Goal: Task Accomplishment & Management: Complete application form

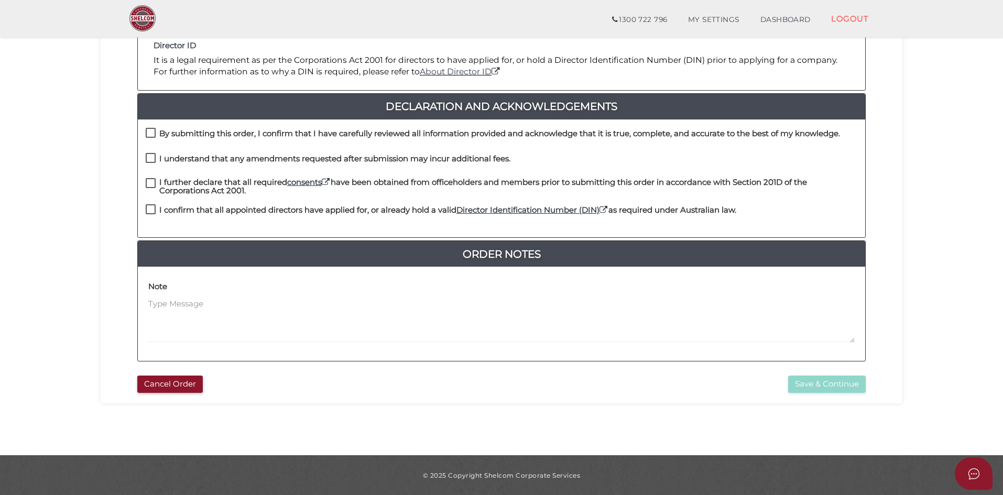
scroll to position [224, 0]
click at [153, 133] on label "By submitting this order, I confirm that I have carefully reviewed all informat…" at bounding box center [493, 135] width 694 height 13
checkbox input "true"
click at [153, 159] on label "I understand that any amendments requested after submission may incur additiona…" at bounding box center [328, 160] width 365 height 13
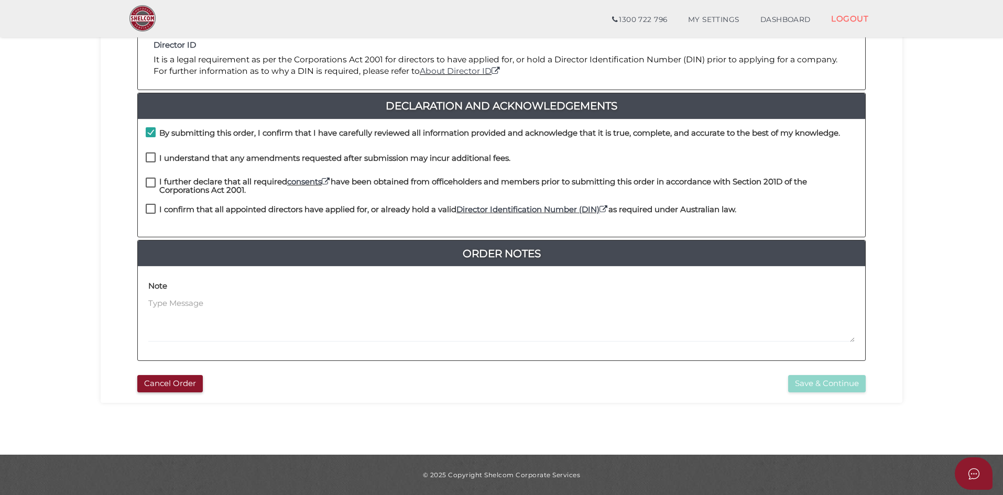
checkbox input "true"
click at [149, 180] on label "I further declare that all required consents have been obtained from officehold…" at bounding box center [501, 184] width 711 height 13
checkbox input "true"
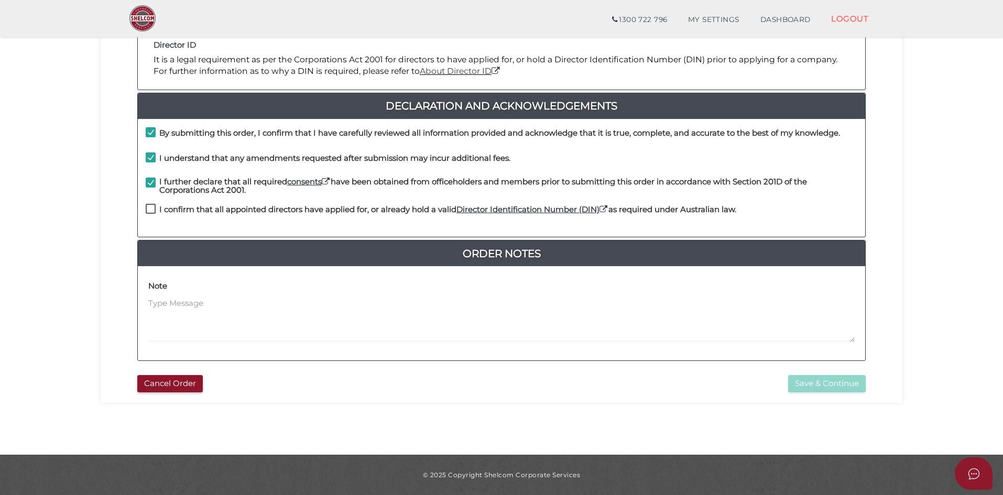
click at [147, 207] on label "I confirm that all appointed directors have applied for, or already hold a vali…" at bounding box center [441, 211] width 590 height 13
checkbox input "true"
click at [837, 381] on button "Save & Continue" at bounding box center [827, 383] width 78 height 17
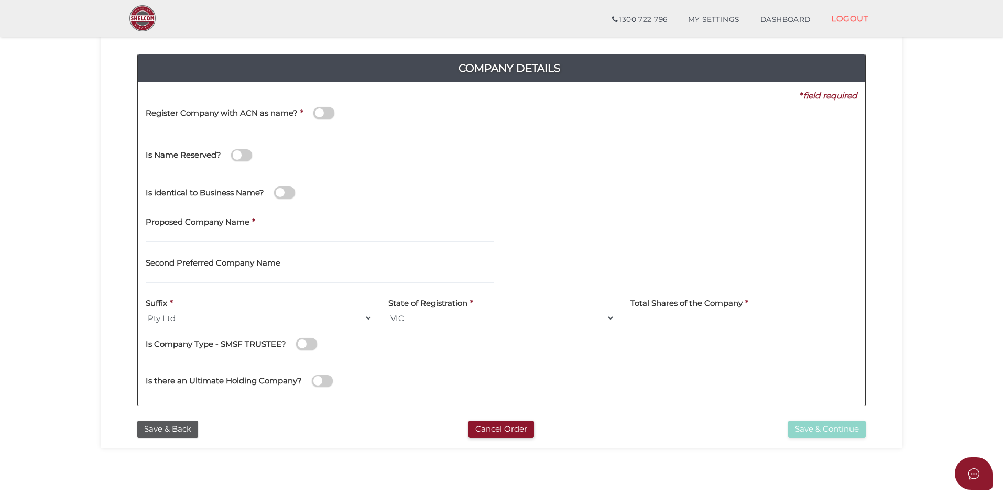
scroll to position [105, 0]
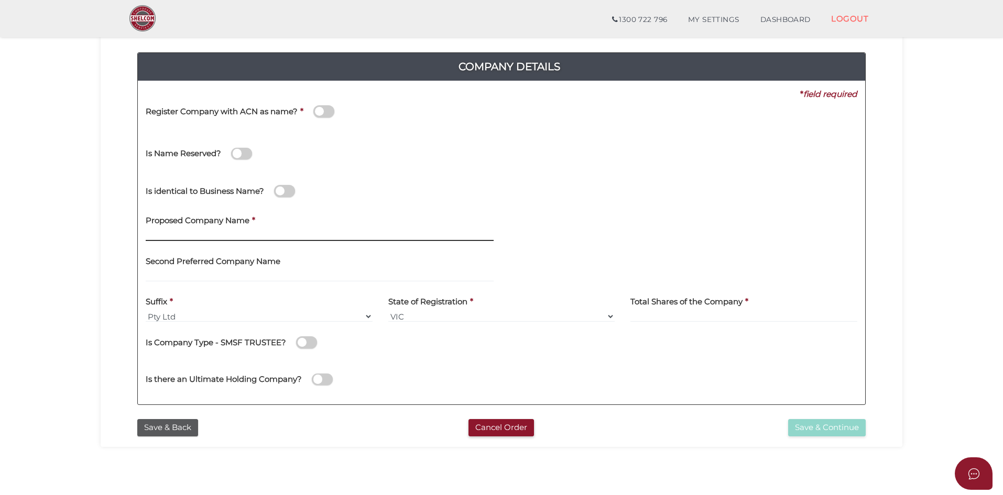
click at [245, 230] on input "text" at bounding box center [320, 235] width 348 height 12
type input "Herbie Collective"
click at [416, 313] on select "VIC ACT NSW NT QLD TAS WA SA" at bounding box center [501, 317] width 227 height 12
select select "[GEOGRAPHIC_DATA]"
click at [388, 311] on select "VIC ACT NSW NT QLD TAS WA SA" at bounding box center [501, 317] width 227 height 12
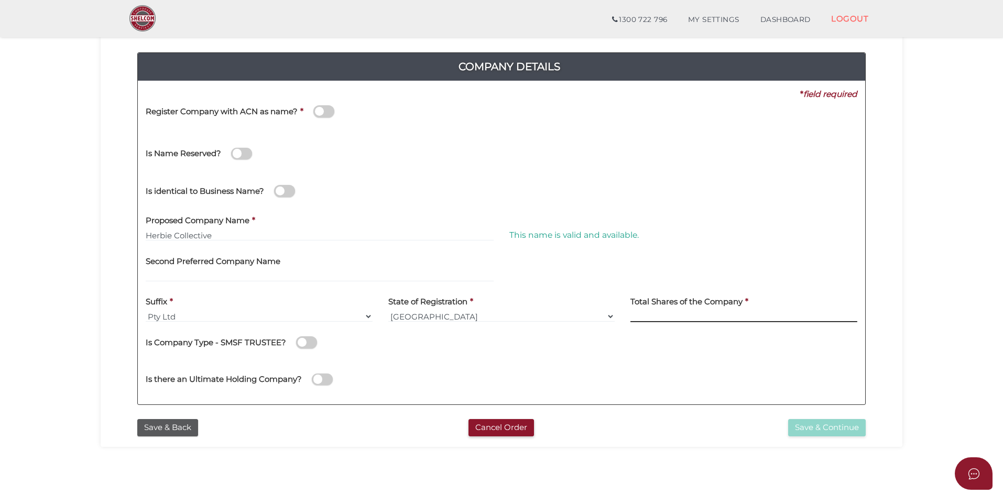
click at [703, 315] on input at bounding box center [743, 317] width 227 height 12
type input "1"
click at [720, 341] on div "Is Company Type - SMSF TRUSTEE?" at bounding box center [501, 340] width 711 height 21
click at [829, 427] on button "Save & Continue" at bounding box center [827, 427] width 78 height 17
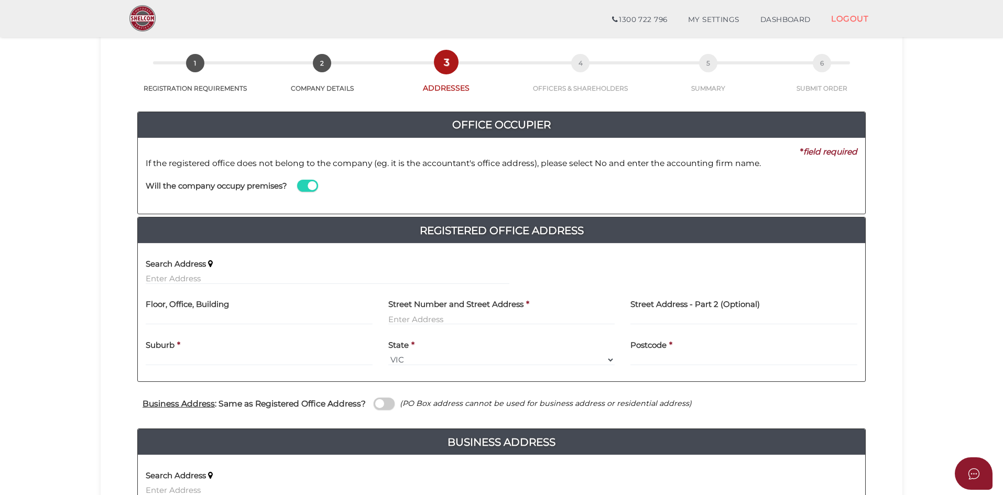
scroll to position [105, 0]
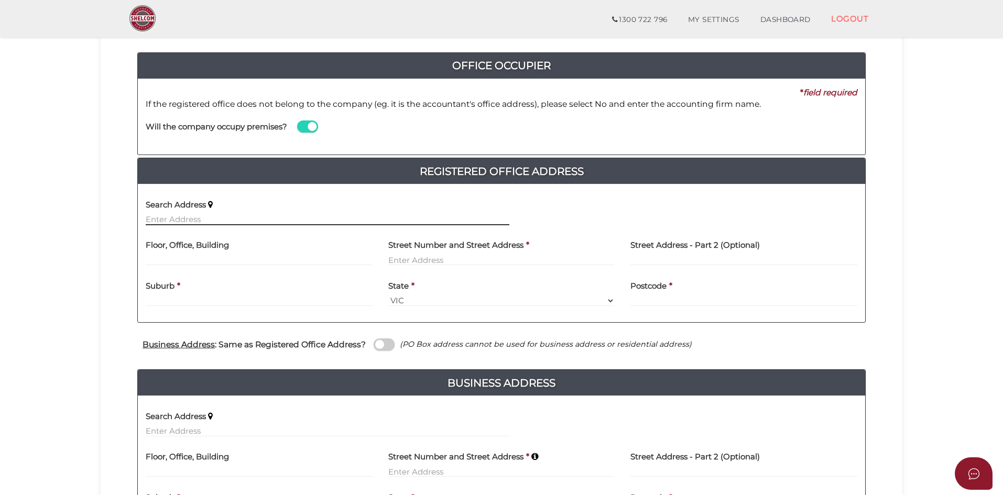
click at [196, 217] on input "text" at bounding box center [328, 220] width 364 height 12
click at [266, 222] on input "text" at bounding box center [328, 220] width 364 height 12
paste input "[STREET_ADDRESS]"
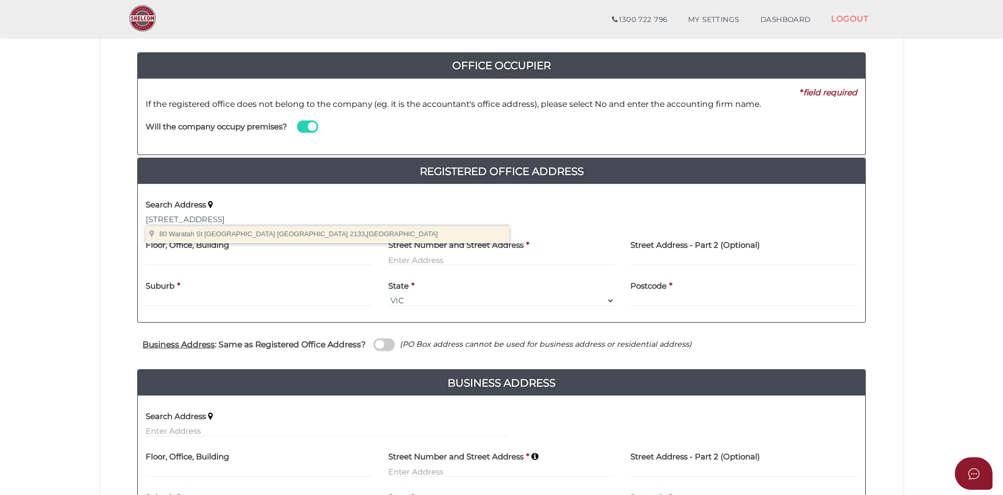
type input "[STREET_ADDRESS]"
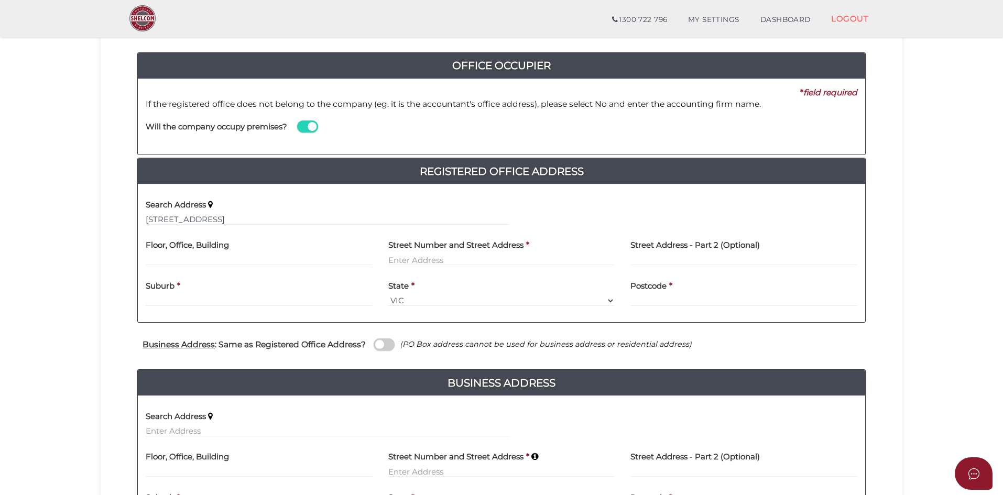
type input "[STREET_ADDRESS]"
type input "[GEOGRAPHIC_DATA]"
select select "[GEOGRAPHIC_DATA]"
type input "2133"
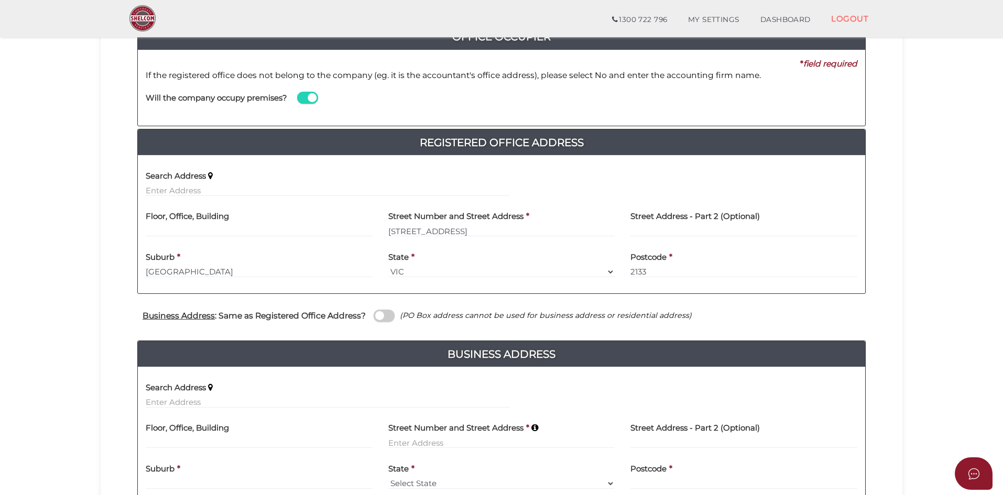
scroll to position [157, 0]
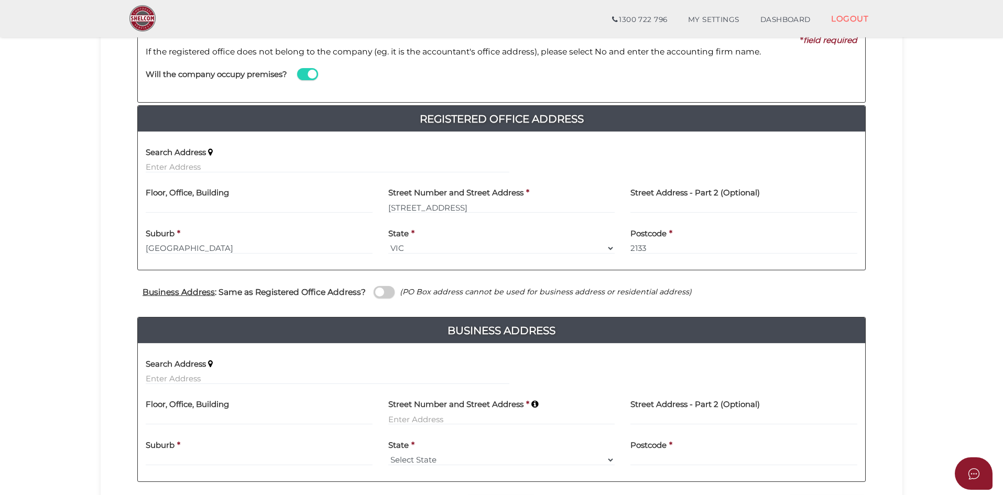
click at [388, 291] on span at bounding box center [384, 292] width 21 height 12
click at [0, 0] on input "checkbox" at bounding box center [0, 0] width 0 height 0
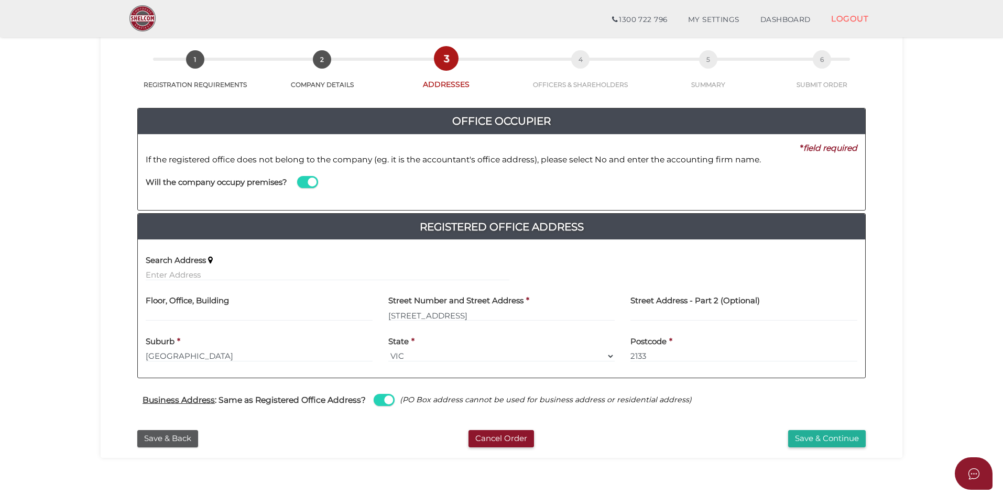
scroll to position [95, 0]
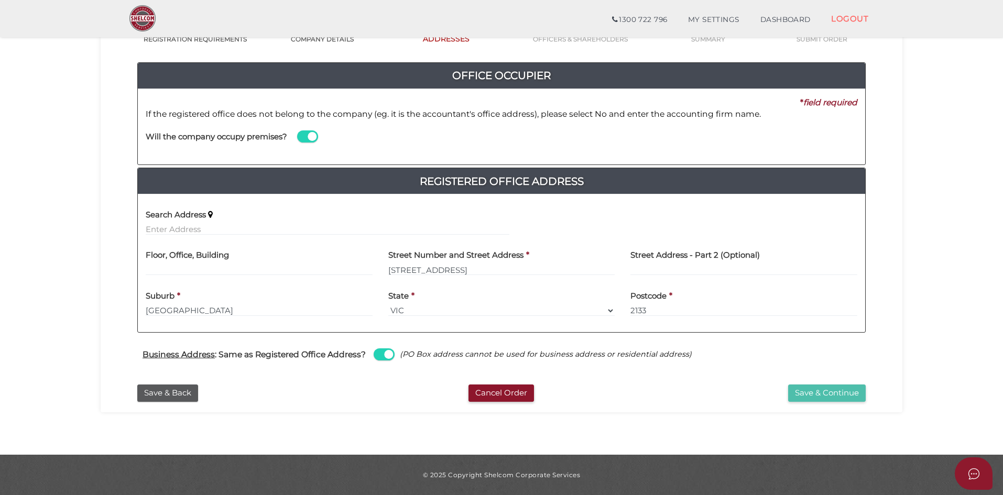
click at [842, 396] on button "Save & Continue" at bounding box center [827, 393] width 78 height 17
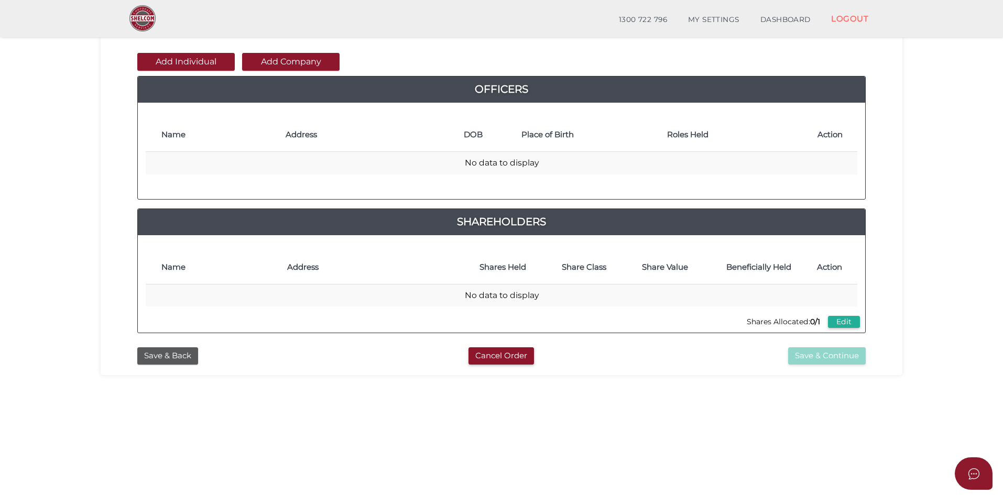
scroll to position [105, 0]
click at [169, 59] on button "Add Individual" at bounding box center [185, 61] width 97 height 18
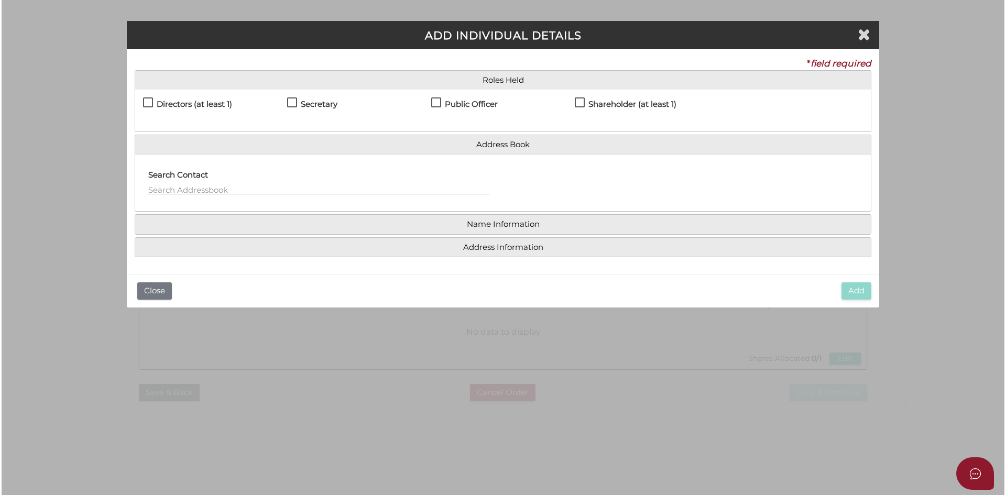
scroll to position [0, 0]
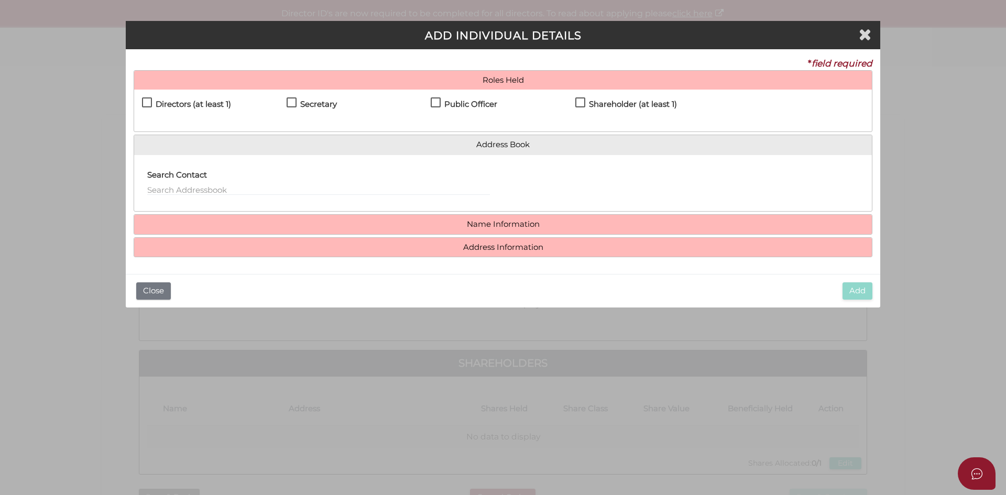
click at [149, 101] on label "Directors (at least 1)" at bounding box center [186, 106] width 89 height 13
checkbox input "true"
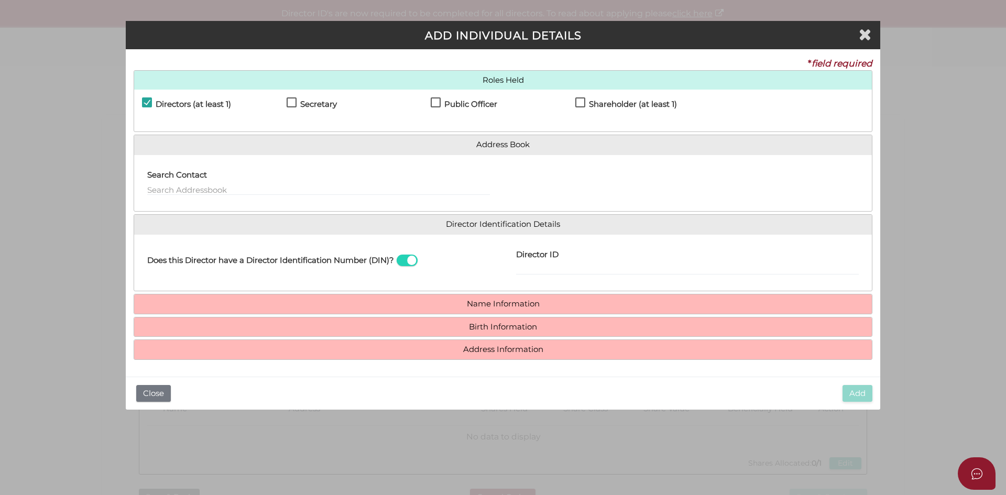
click at [577, 102] on label "Shareholder (at least 1)" at bounding box center [626, 106] width 102 height 13
checkbox input "true"
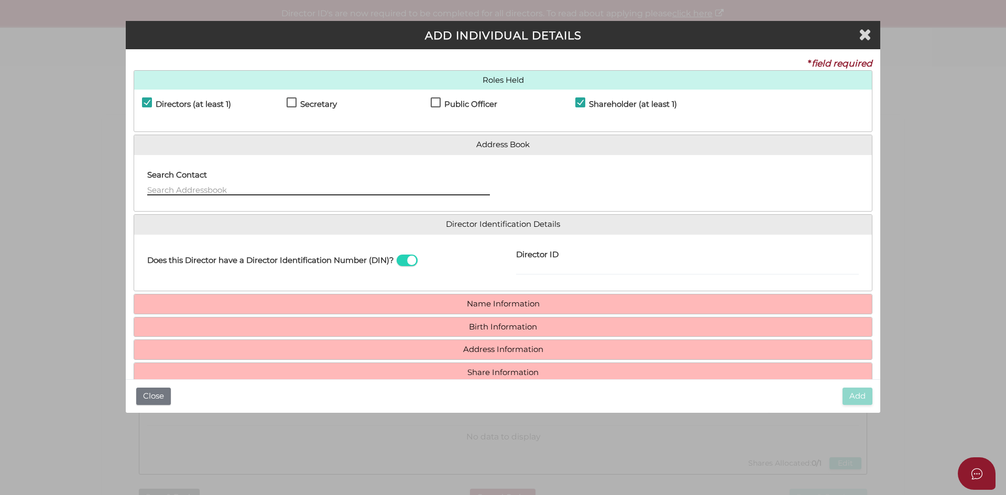
click at [232, 187] on input "text" at bounding box center [318, 190] width 343 height 12
click at [532, 266] on input "Director ID" at bounding box center [687, 270] width 343 height 12
click at [207, 190] on input "text" at bounding box center [318, 190] width 343 height 12
click at [601, 261] on div "Director ID" at bounding box center [687, 259] width 343 height 33
click at [600, 266] on input "Director ID" at bounding box center [687, 270] width 343 height 12
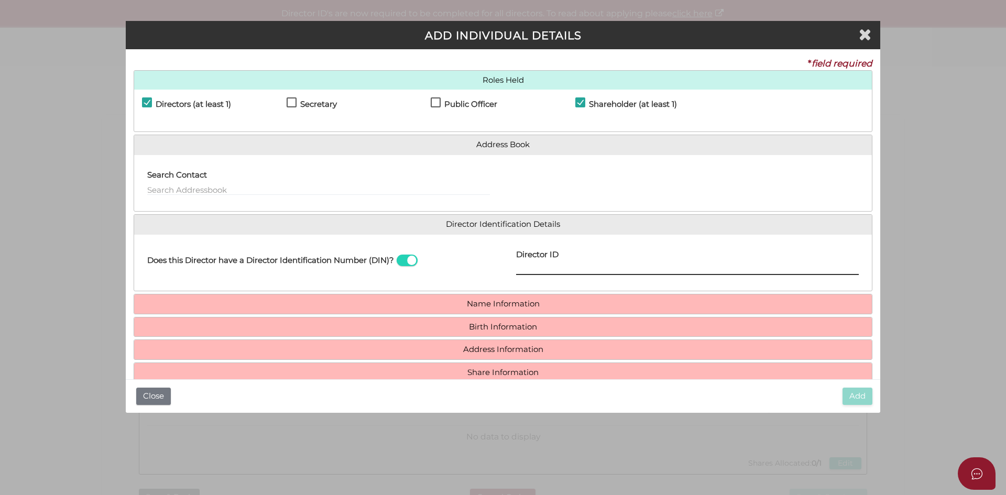
paste input "036 84469 00560"
click at [489, 281] on div "Does this Director have a Director Identification Number (DIN)?" at bounding box center [318, 263] width 369 height 41
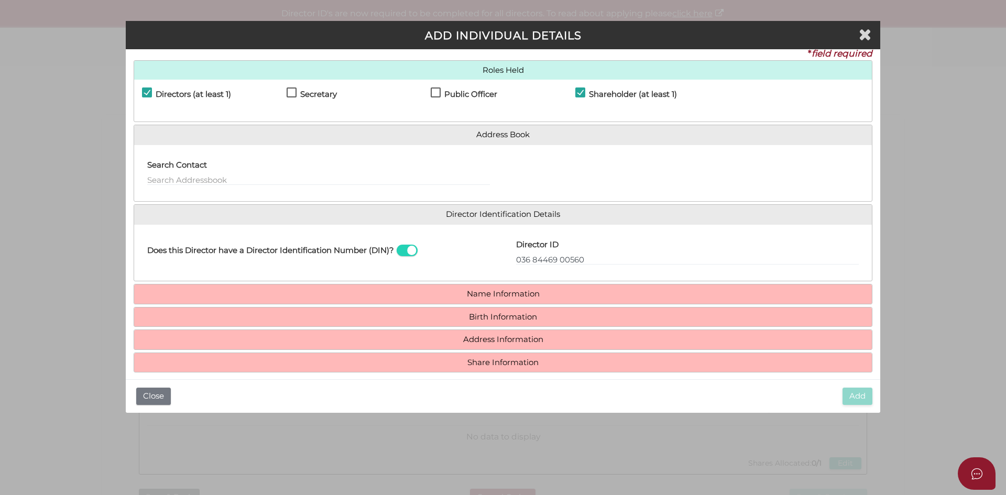
scroll to position [20, 0]
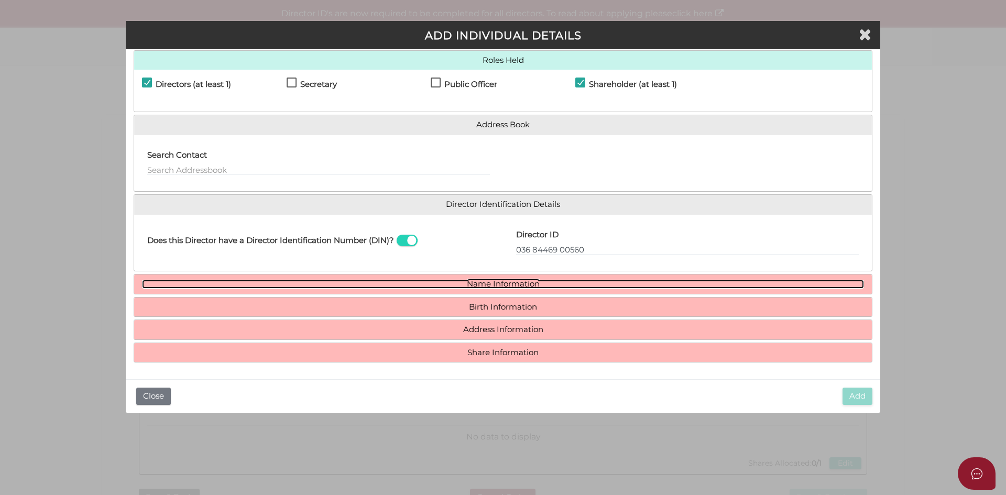
click at [489, 281] on link "Name Information" at bounding box center [503, 284] width 722 height 9
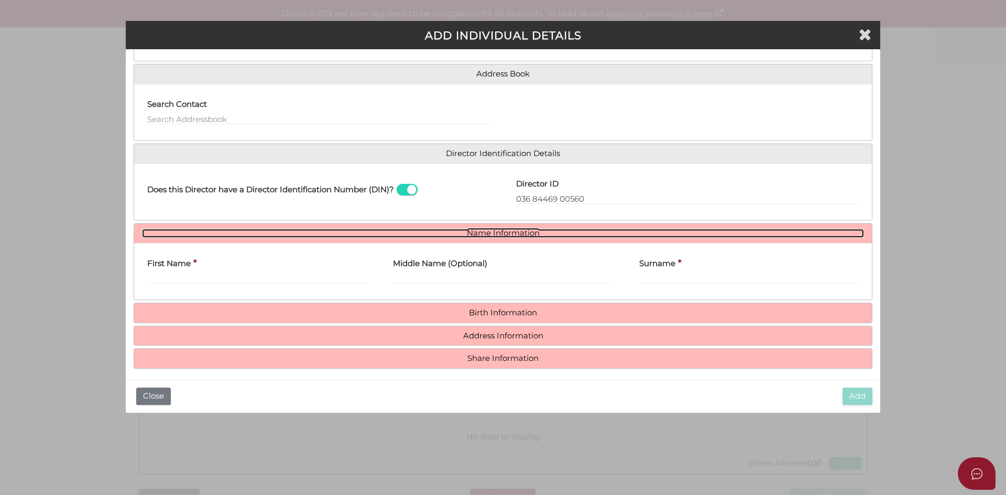
scroll to position [77, 0]
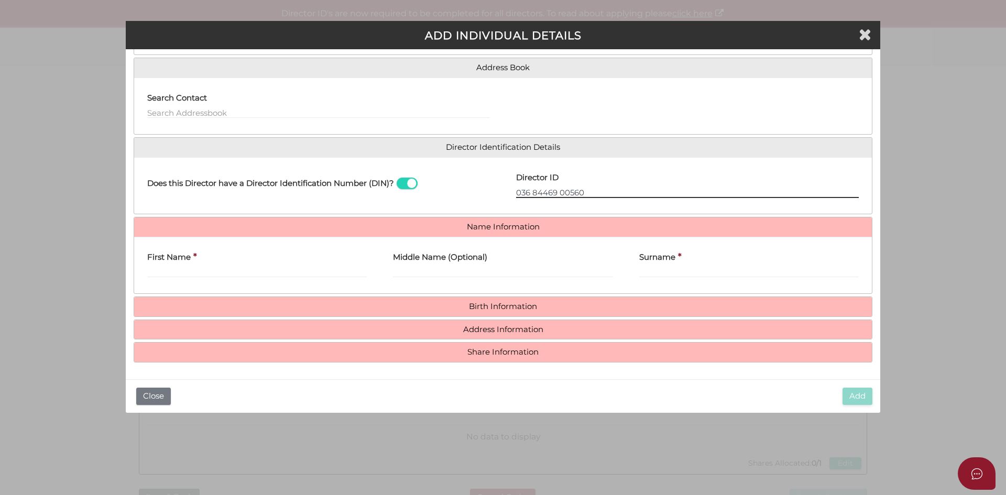
click at [589, 192] on input "036 84469 00560" at bounding box center [687, 192] width 343 height 12
type input "036844690056044"
click at [207, 270] on input "First Name" at bounding box center [257, 272] width 220 height 12
click at [211, 273] on input "First Name" at bounding box center [257, 272] width 220 height 12
paste input "STEVEN"
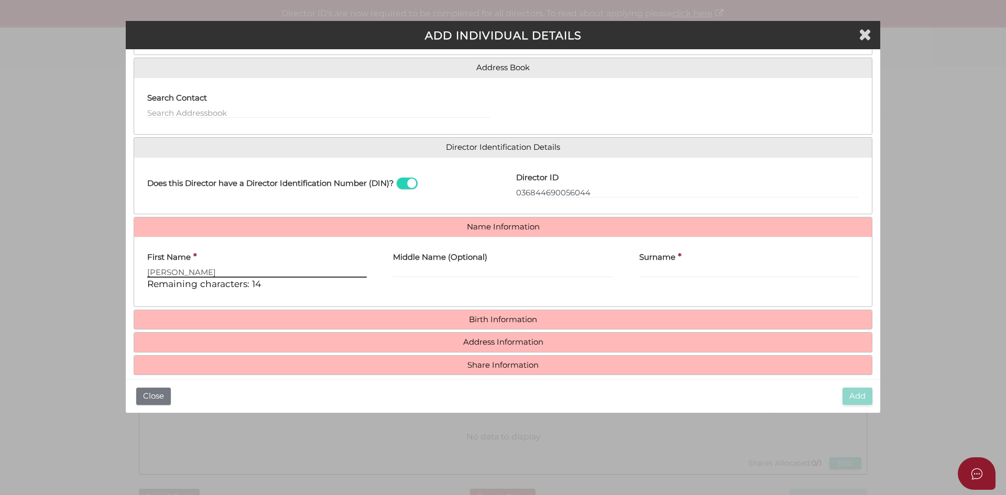
type input "STEVEN"
click at [701, 268] on input "Surname" at bounding box center [749, 272] width 220 height 12
paste input "HANCOCK"
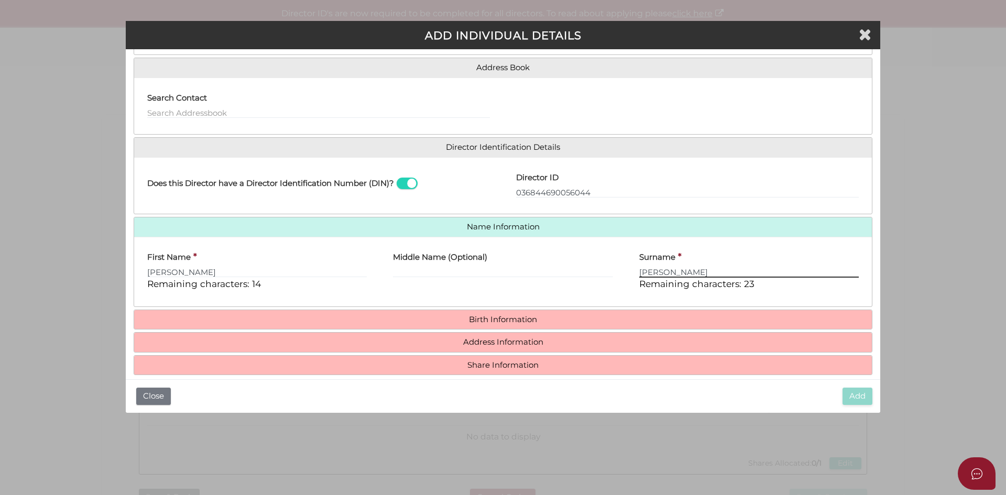
type input "HANCOCK"
click at [336, 324] on h4 "Birth Information" at bounding box center [503, 319] width 738 height 19
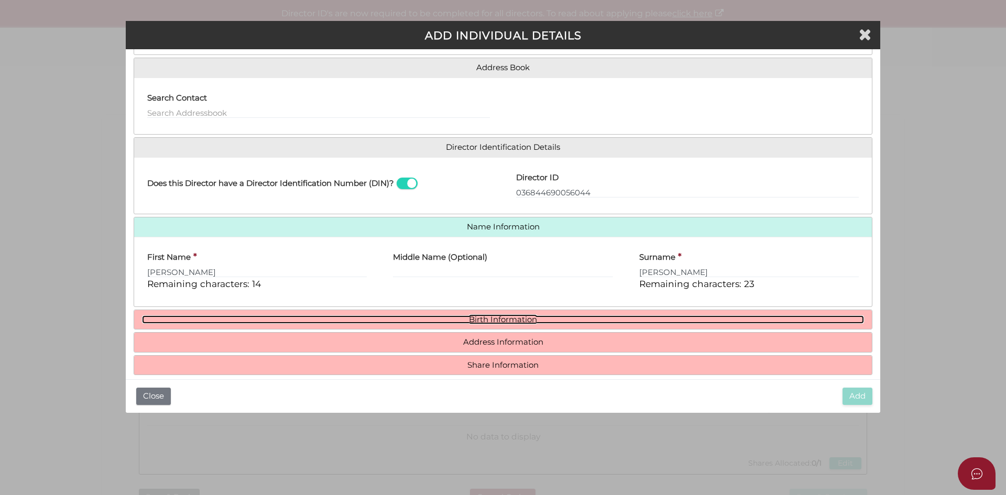
click at [534, 321] on link "Birth Information" at bounding box center [503, 319] width 722 height 9
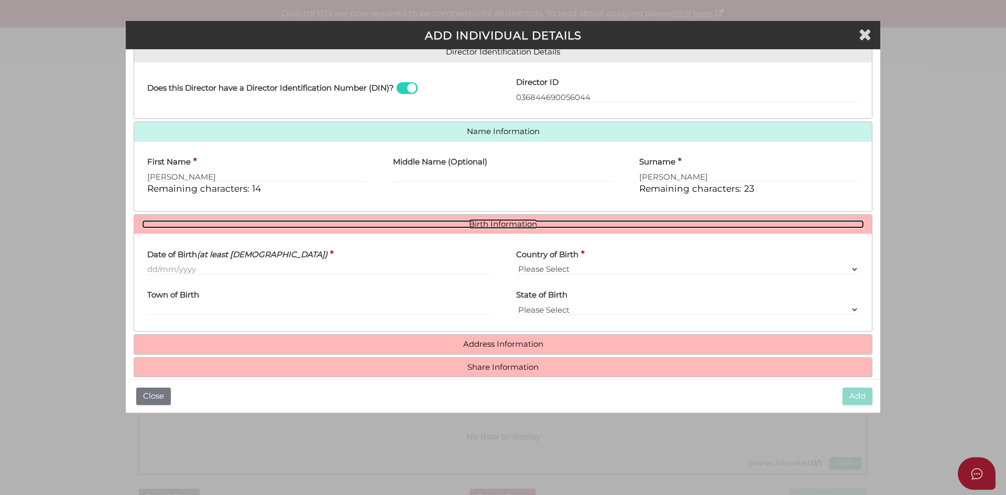
scroll to position [187, 0]
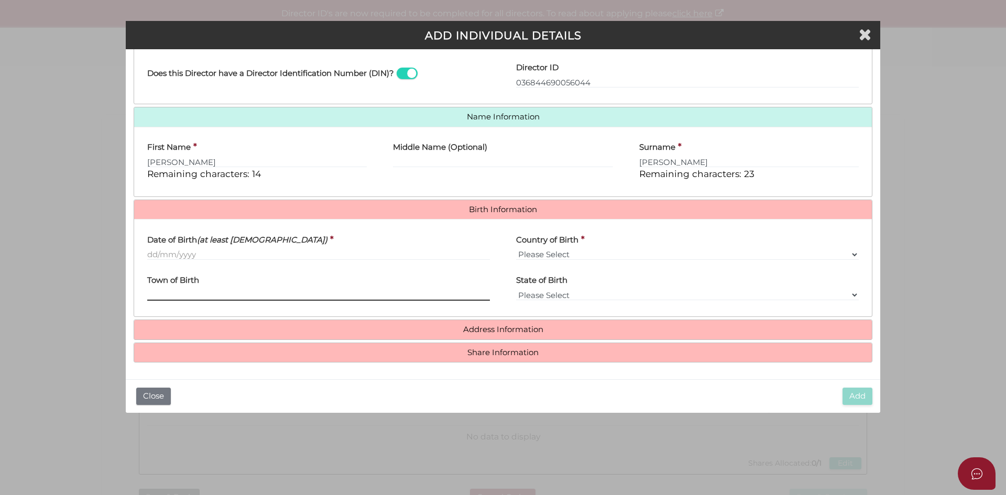
click at [217, 293] on input "Town of Birth" at bounding box center [318, 295] width 343 height 12
paste input "MONA VALE"
type input "MONA VALE"
click at [589, 293] on select "Please Select VIC ACT NSW NT QLD TAS WA SA" at bounding box center [687, 295] width 343 height 12
select select "[GEOGRAPHIC_DATA]"
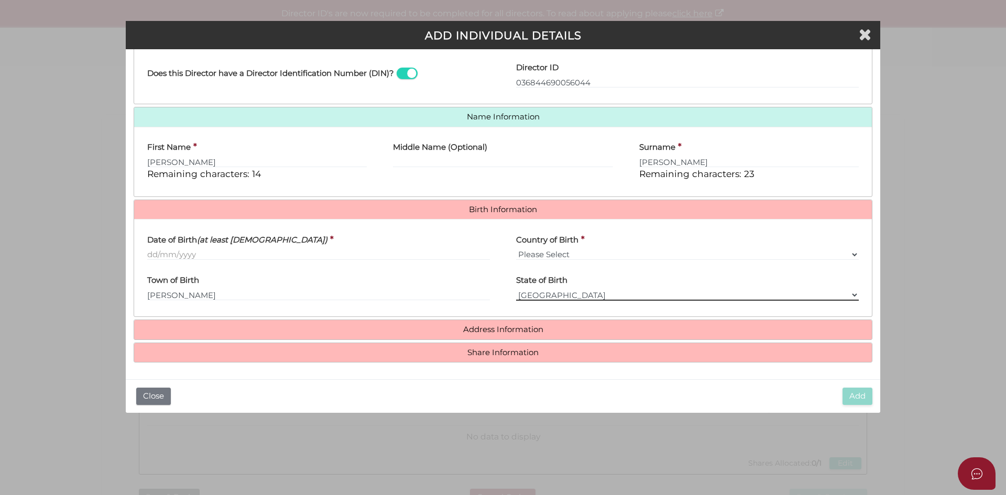
click at [516, 289] on select "Please Select VIC ACT NSW NT QLD TAS WA SA" at bounding box center [687, 295] width 343 height 12
click at [579, 254] on select "Please Select v Australia Afghanistan Albania Algeria American Samoa Andorra An…" at bounding box center [687, 255] width 343 height 12
select select "[GEOGRAPHIC_DATA]"
click at [516, 249] on select "Please Select v Australia Afghanistan Albania Algeria American Samoa Andorra An…" at bounding box center [687, 255] width 343 height 12
select select "Please Select"
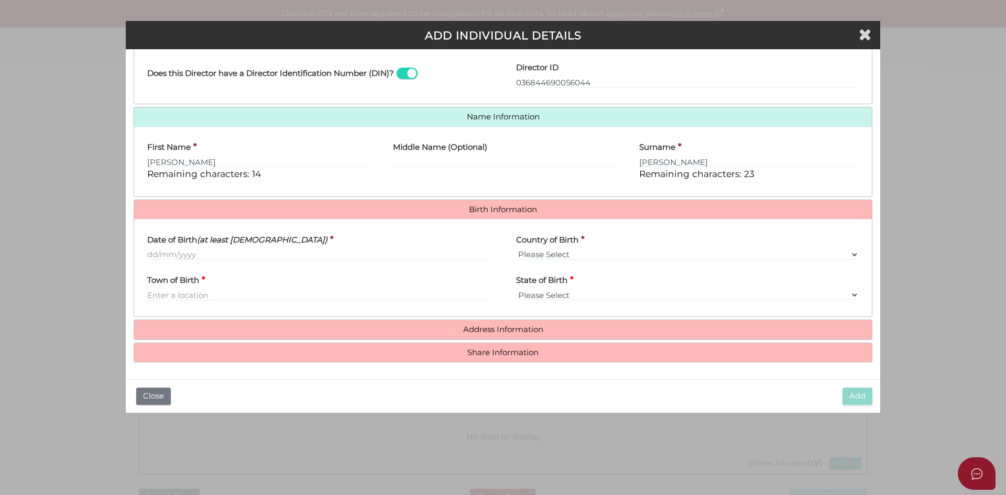
click at [230, 264] on div "Date of Birth (at least 18 years old) *" at bounding box center [318, 247] width 369 height 41
click at [235, 253] on input "Date of Birth (at least 18 years old)" at bounding box center [318, 255] width 343 height 12
click at [175, 257] on input "09/12/0970" at bounding box center [318, 255] width 343 height 12
type input "[DATE]"
click at [374, 220] on div "Date of Birth (at least 18 years old) * 09/12/1970 Country of Birth * Please Se…" at bounding box center [503, 267] width 738 height 97
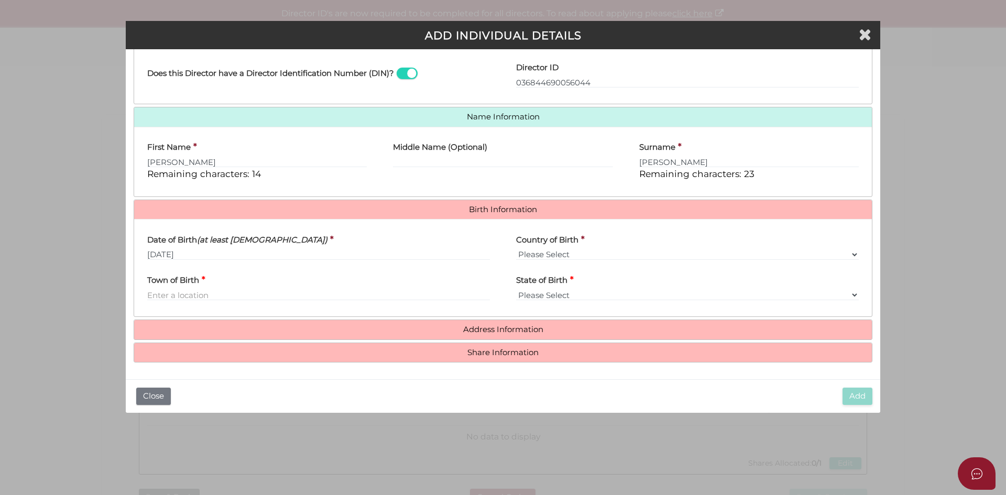
click at [582, 322] on h4 "Address Information" at bounding box center [503, 329] width 738 height 19
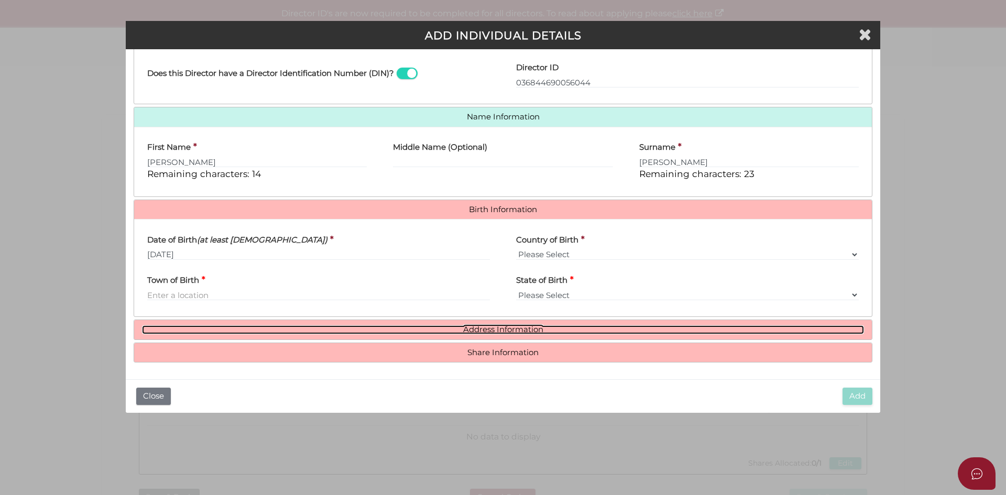
click at [554, 328] on link "Address Information" at bounding box center [503, 329] width 722 height 9
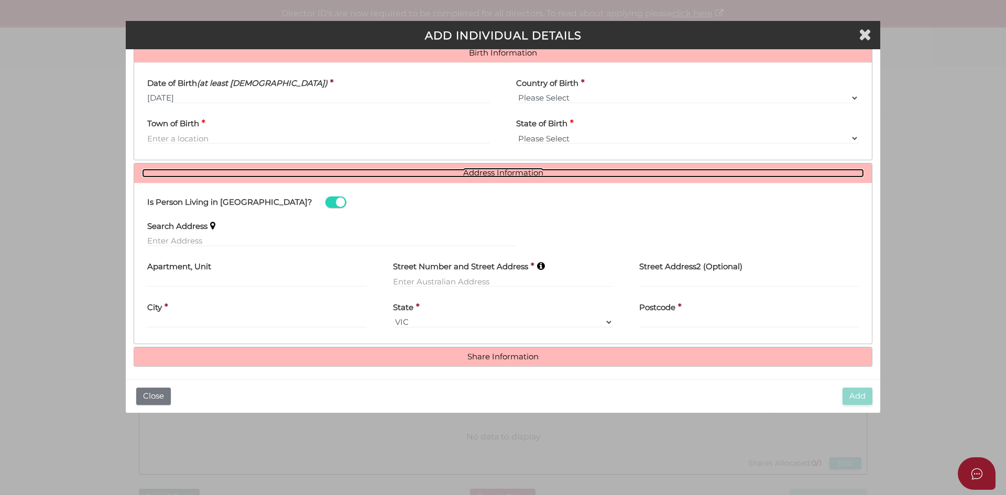
scroll to position [344, 0]
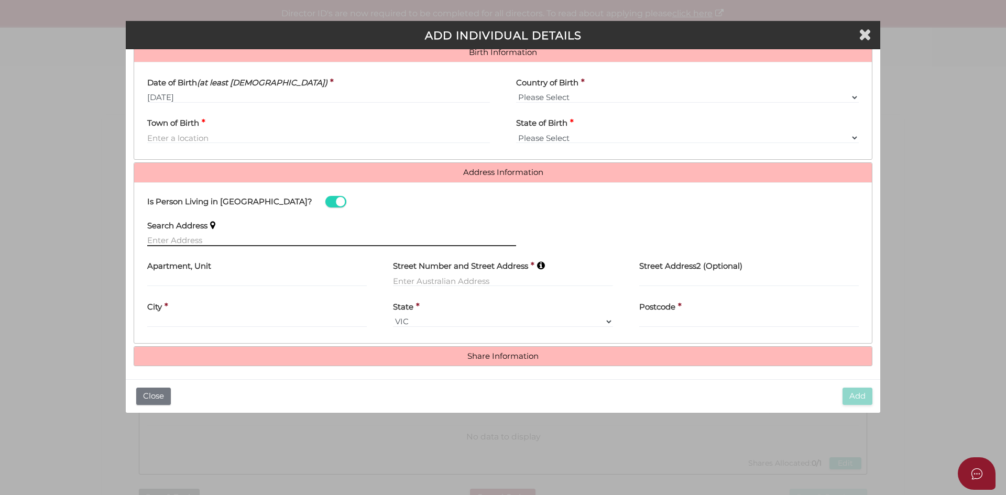
click at [250, 240] on input "text" at bounding box center [331, 241] width 369 height 12
click at [239, 245] on input "text" at bounding box center [331, 241] width 369 height 12
paste input "80 WARATAH ST, CROYDON PARK, NEW SOUTH WALES, 2133, AUSTRALIA"
click at [279, 236] on input "80 WARATAH ST, CROYDON PARK, NEW SOUTH WALES, 2133, AUSTRALIA" at bounding box center [331, 241] width 369 height 12
type input "80 Waratah St, Croydon Park New South Wales 2133, Australia"
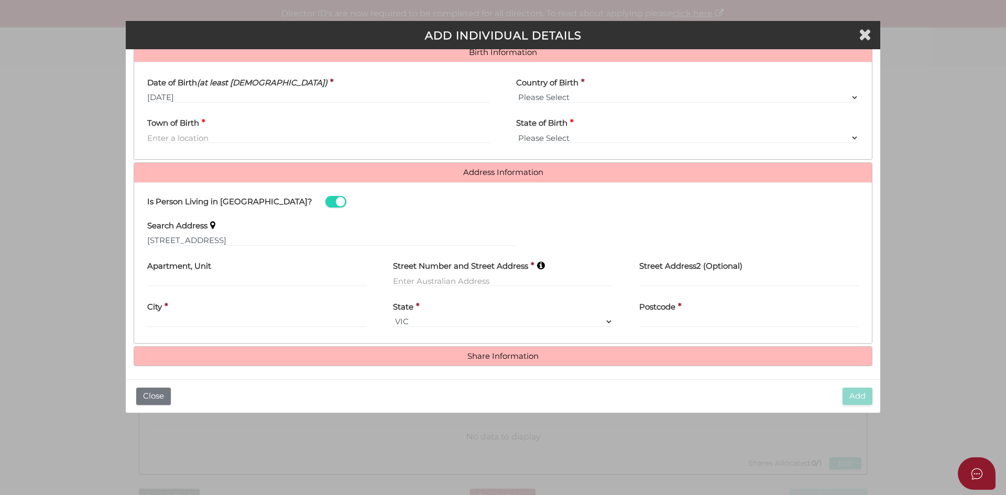
type input "[STREET_ADDRESS]"
type input "[GEOGRAPHIC_DATA]"
select select "[GEOGRAPHIC_DATA]"
type input "2133"
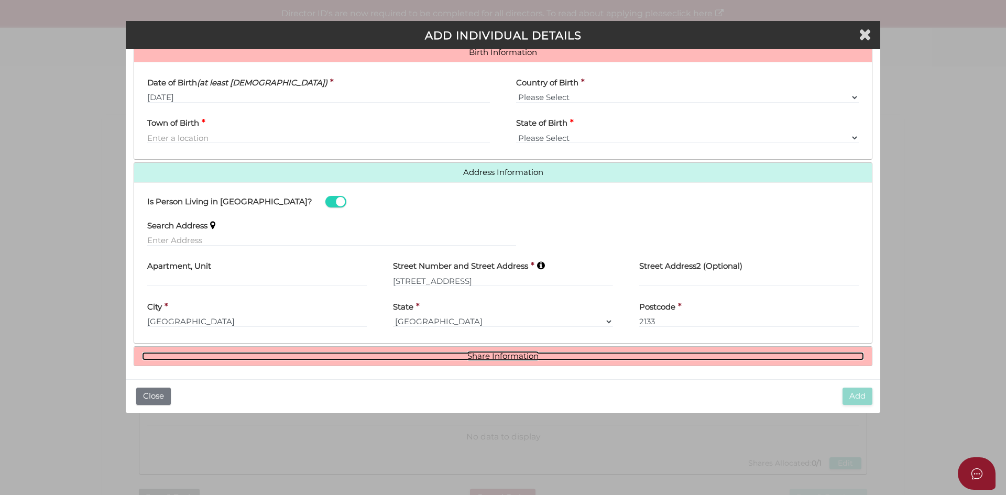
click at [550, 354] on link "Share Information" at bounding box center [503, 356] width 722 height 9
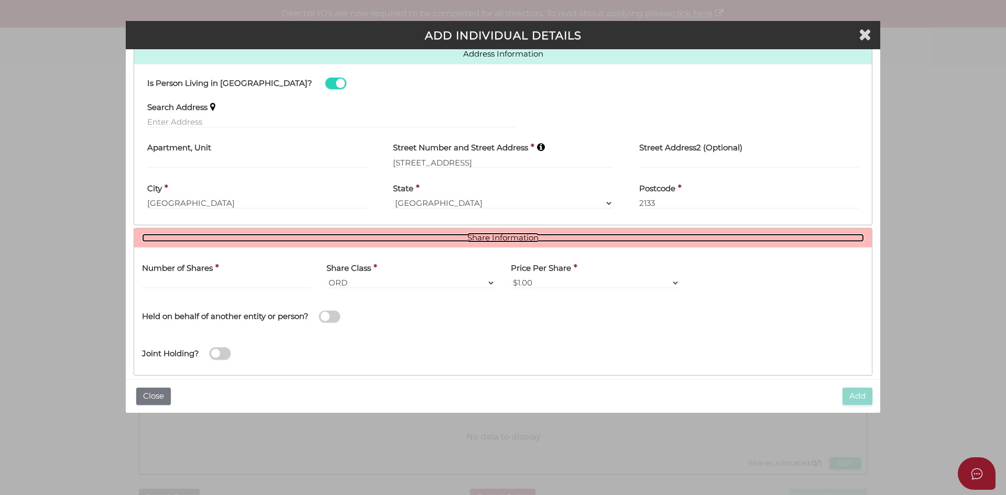
scroll to position [476, 0]
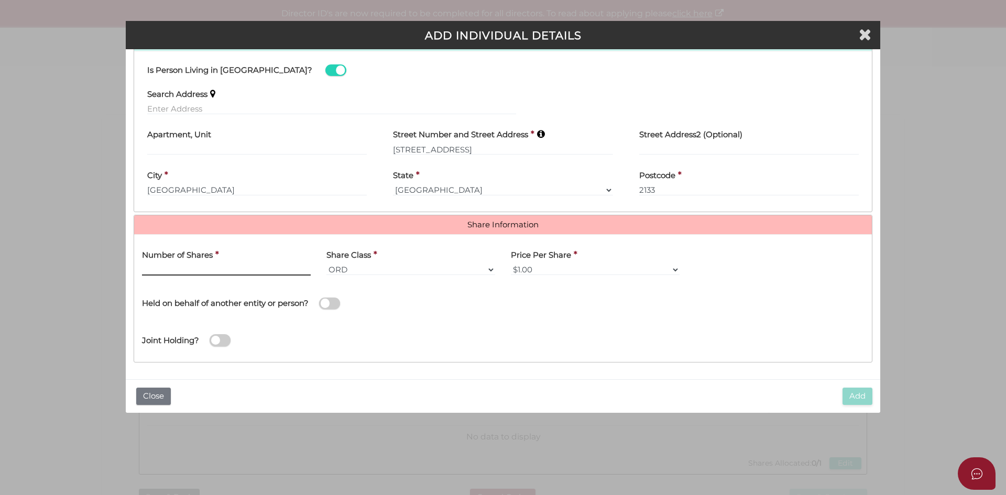
click at [214, 271] on input "text" at bounding box center [226, 270] width 169 height 12
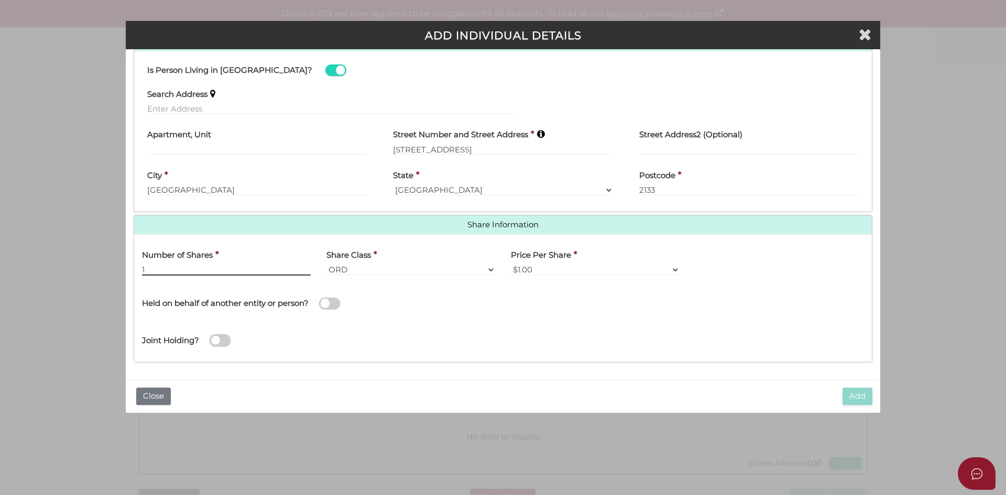
type input "1"
click at [648, 343] on div "Joint Holding?" at bounding box center [503, 337] width 738 height 34
click at [458, 323] on div "Joint Holding?" at bounding box center [503, 337] width 738 height 34
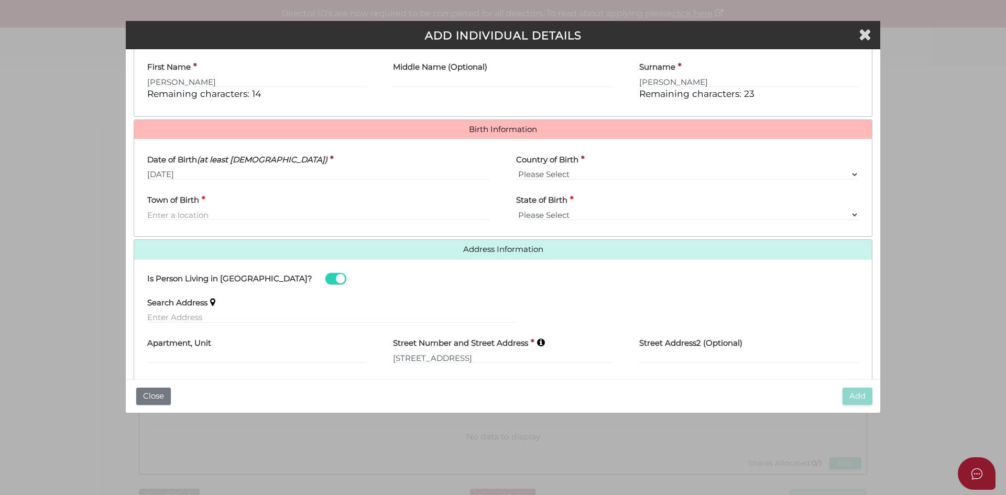
scroll to position [266, 0]
click at [633, 212] on select "Please Select VIC ACT NSW NT QLD TAS WA SA" at bounding box center [687, 216] width 343 height 12
select select "[GEOGRAPHIC_DATA]"
click at [516, 210] on select "Please Select VIC ACT NSW NT QLD TAS WA SA" at bounding box center [687, 216] width 343 height 12
click at [239, 213] on input "Town of Birth" at bounding box center [318, 216] width 343 height 12
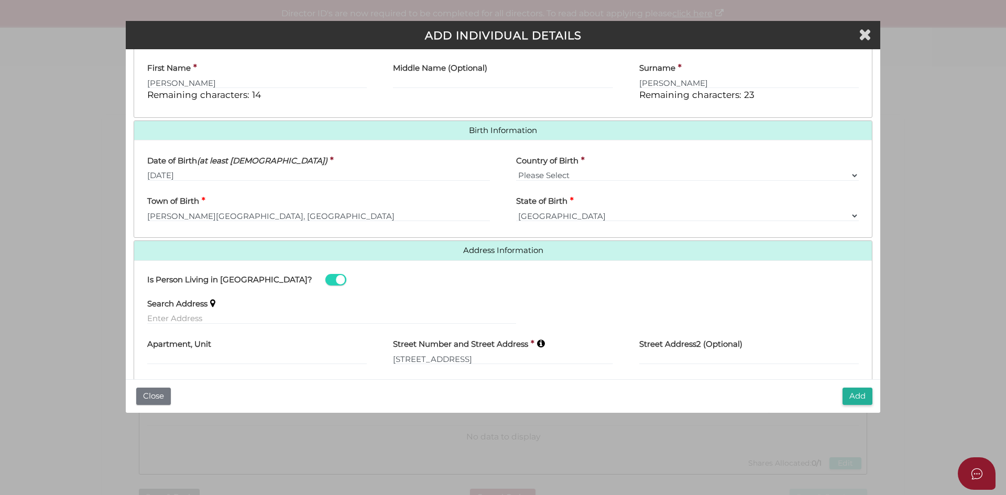
type input "Mona Vale"
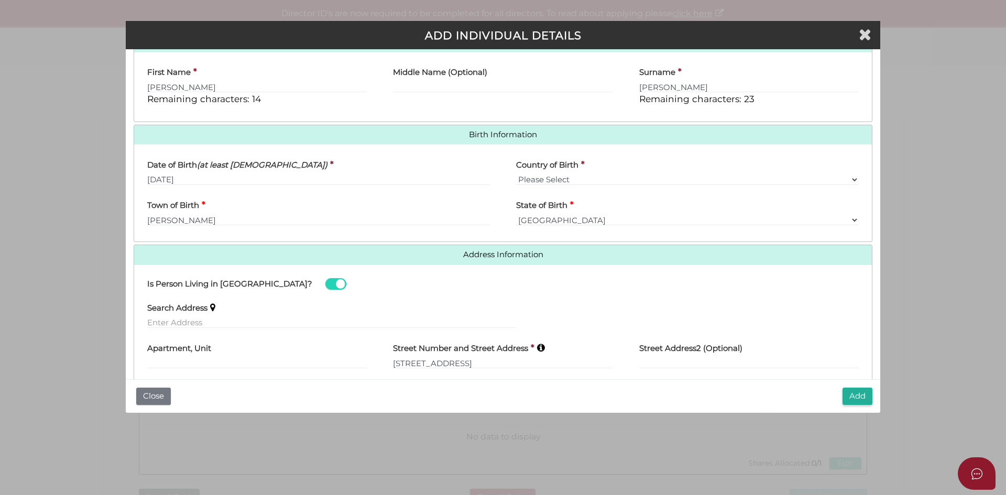
scroll to position [476, 0]
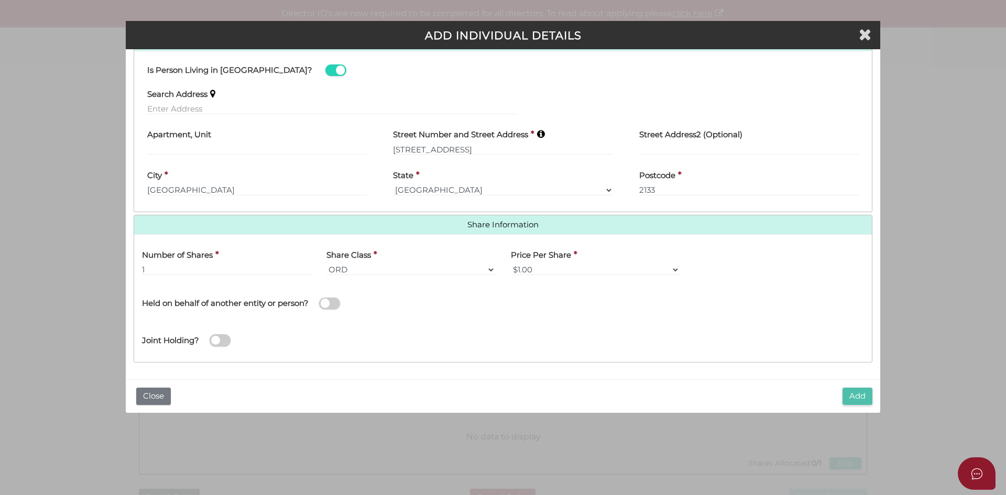
click at [853, 390] on button "Add" at bounding box center [857, 396] width 30 height 17
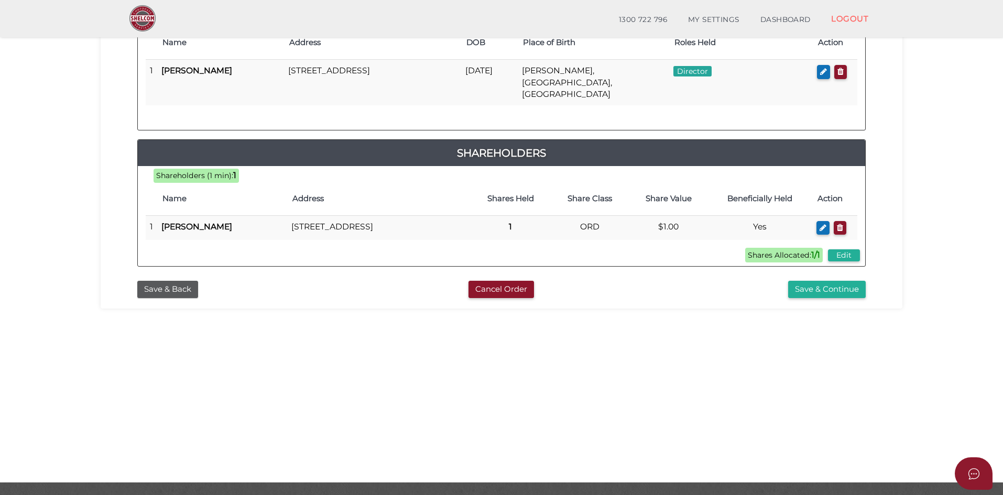
scroll to position [210, 0]
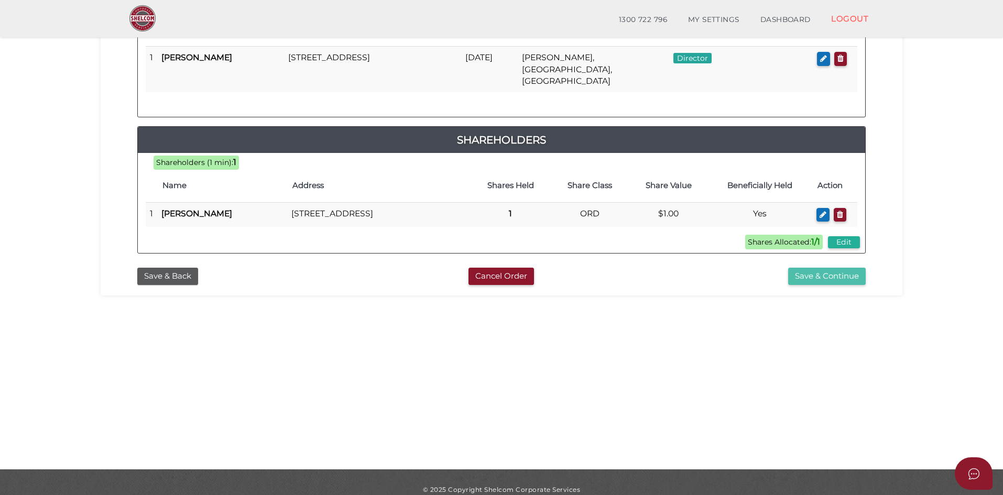
click at [836, 276] on button "Save & Continue" at bounding box center [827, 276] width 78 height 17
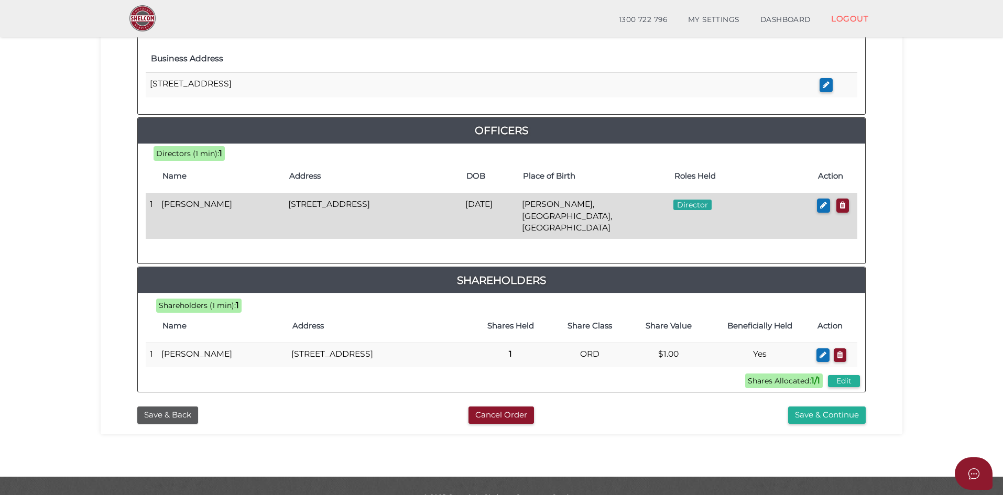
scroll to position [432, 0]
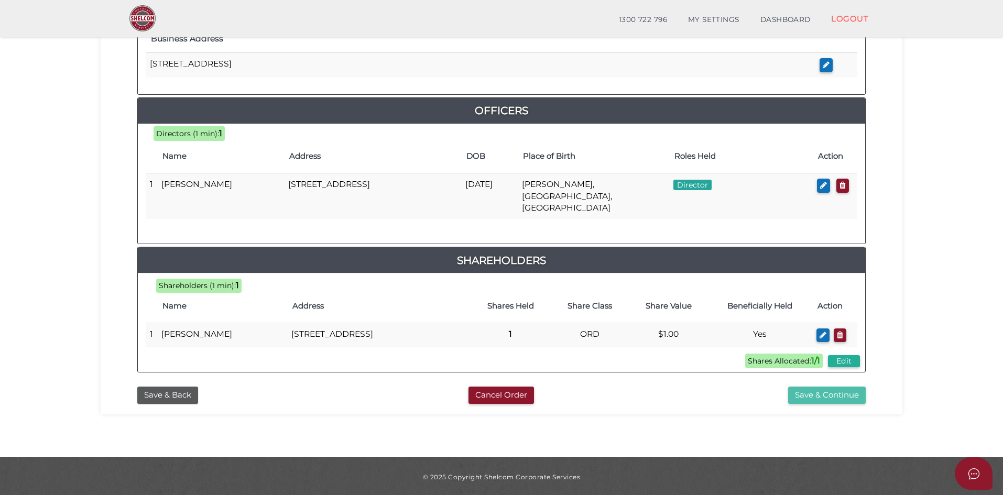
click at [849, 394] on button "Save & Continue" at bounding box center [827, 395] width 78 height 17
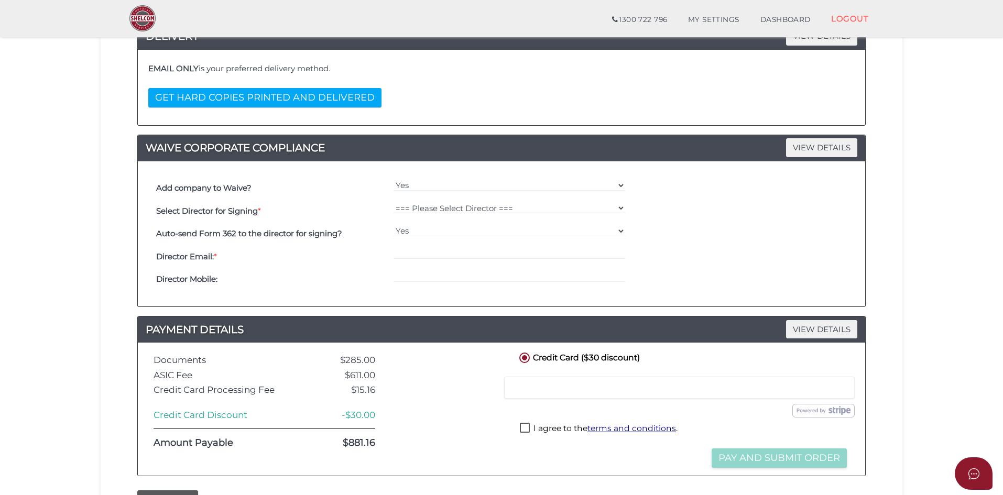
scroll to position [210, 0]
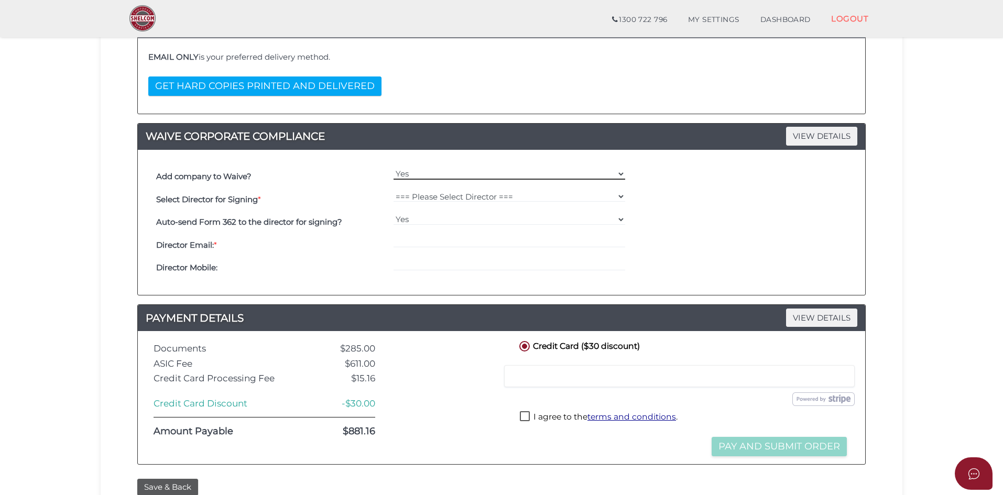
click at [427, 173] on select "Yes No" at bounding box center [509, 174] width 232 height 12
click at [393, 168] on select "Yes No" at bounding box center [509, 174] width 232 height 12
click at [424, 196] on select "=== Please Select Director === Steven Hancock" at bounding box center [509, 197] width 232 height 12
select select "000026425"
click at [393, 191] on select "=== Please Select Director === Steven Hancock" at bounding box center [509, 197] width 232 height 12
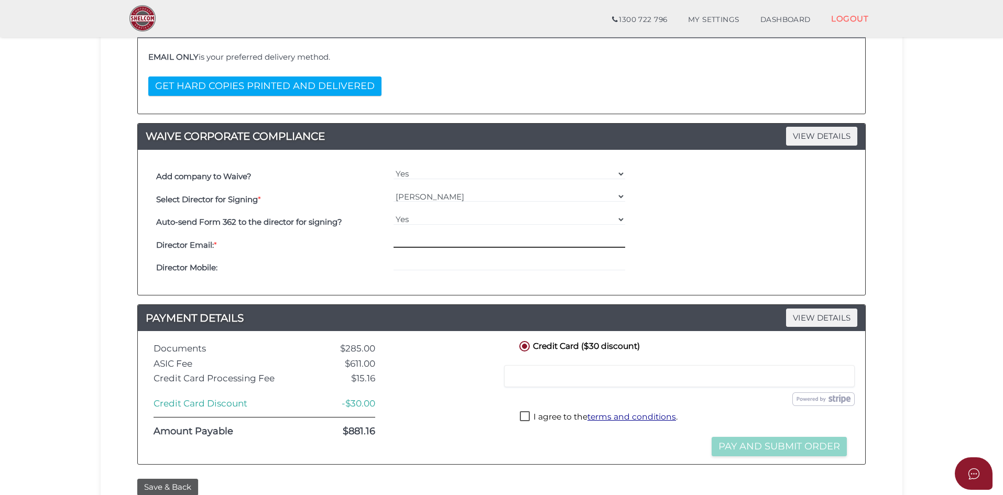
click at [415, 240] on input "email" at bounding box center [509, 242] width 232 height 12
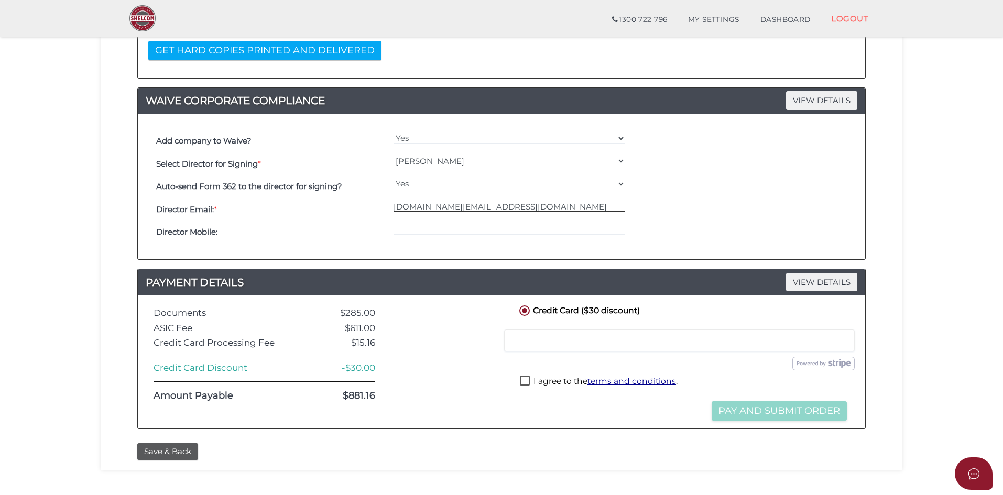
scroll to position [262, 0]
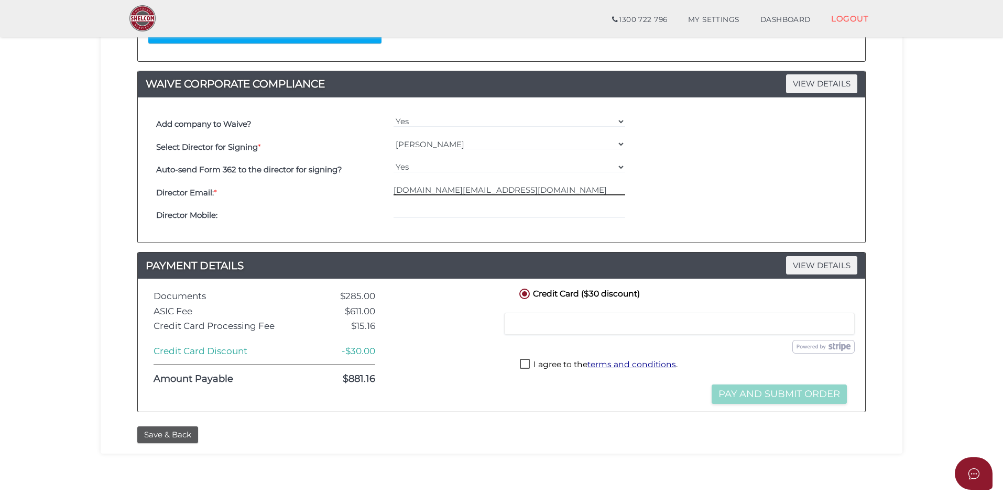
type input "herbie.com.au@herbie.com.au"
click at [525, 365] on label "I agree to the terms and conditions ." at bounding box center [599, 365] width 158 height 13
checkbox input "true"
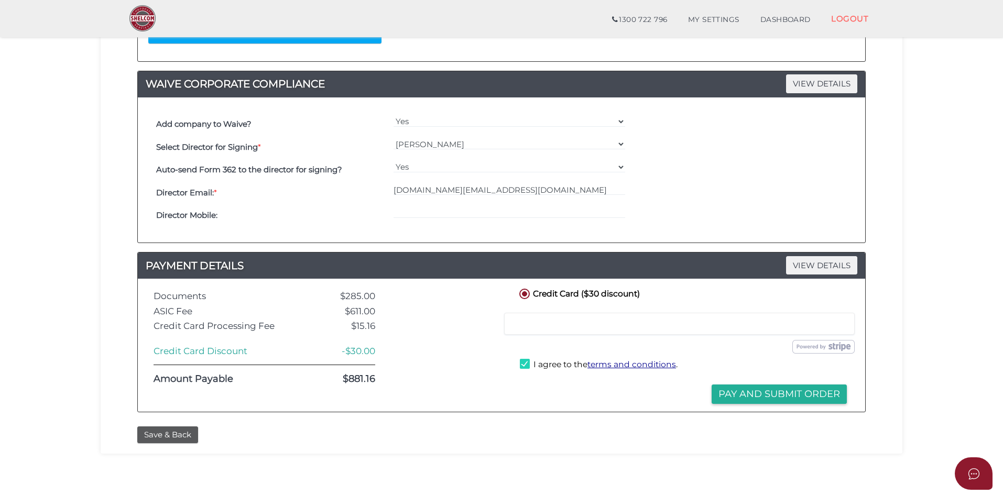
click at [593, 331] on div at bounding box center [679, 324] width 350 height 22
click at [771, 191] on div "Director Email: * herbie.com.au@herbie.com.au" at bounding box center [501, 192] width 696 height 23
click at [946, 347] on section "Company Registration b0e4e1705f955b2fdac1888f0343a208 1 REGISTRATION REQUIREMEN…" at bounding box center [501, 131] width 1003 height 731
click at [750, 397] on button "Pay and Submit Order" at bounding box center [778, 394] width 135 height 19
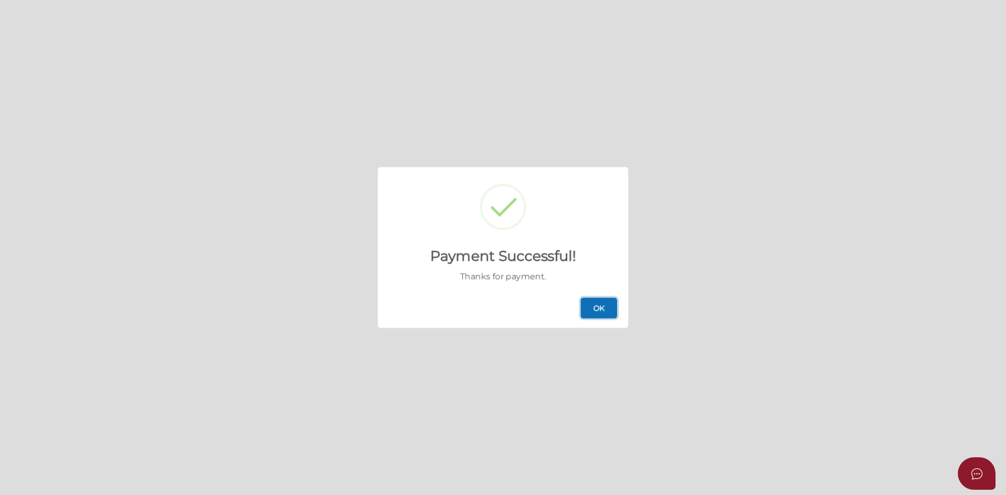
drag, startPoint x: 597, startPoint y: 312, endPoint x: 622, endPoint y: 302, distance: 26.6
click at [597, 312] on button "OK" at bounding box center [598, 308] width 37 height 21
